Goal: Task Accomplishment & Management: Complete application form

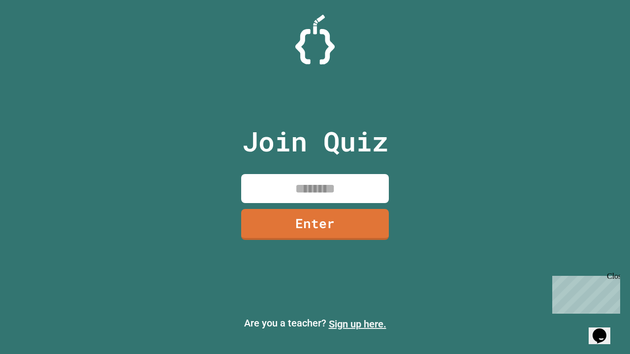
click at [357, 324] on link "Sign up here." at bounding box center [358, 324] width 58 height 12
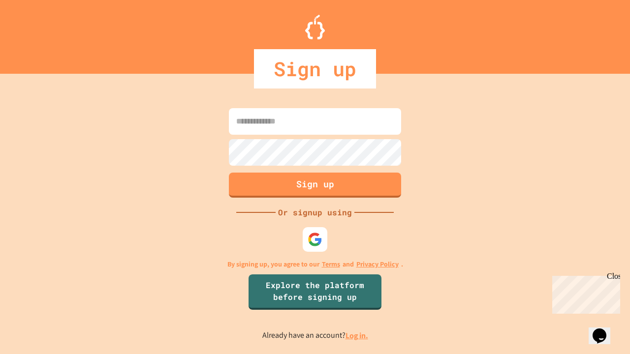
click at [357, 336] on link "Log in." at bounding box center [356, 336] width 23 height 10
